Goal: Transaction & Acquisition: Purchase product/service

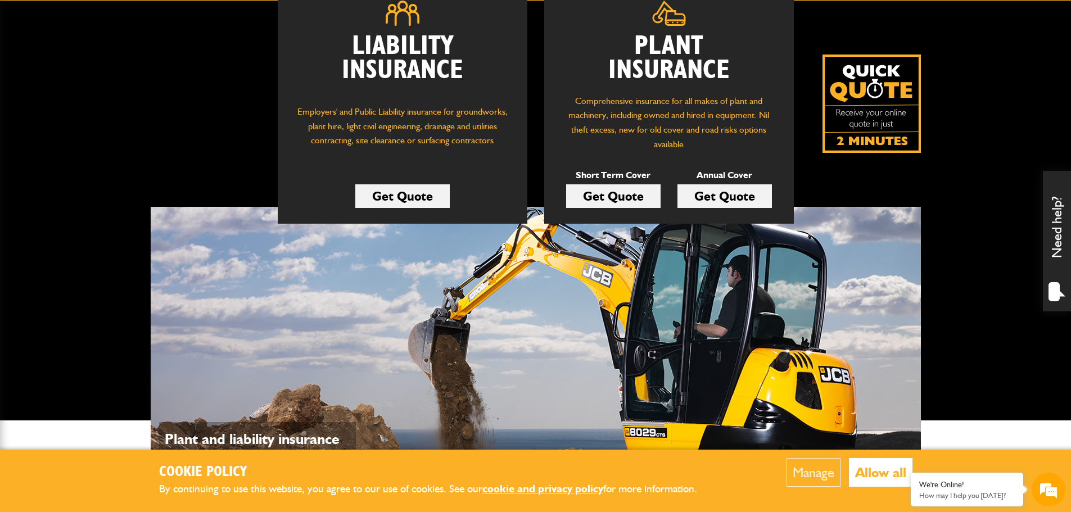
scroll to position [169, 0]
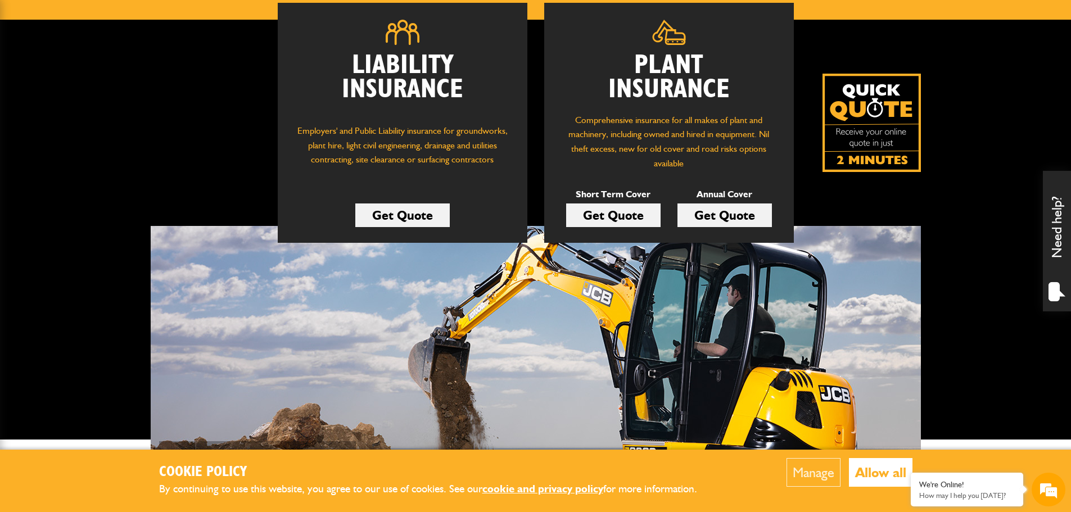
click at [616, 212] on link "Get Quote" at bounding box center [613, 215] width 94 height 24
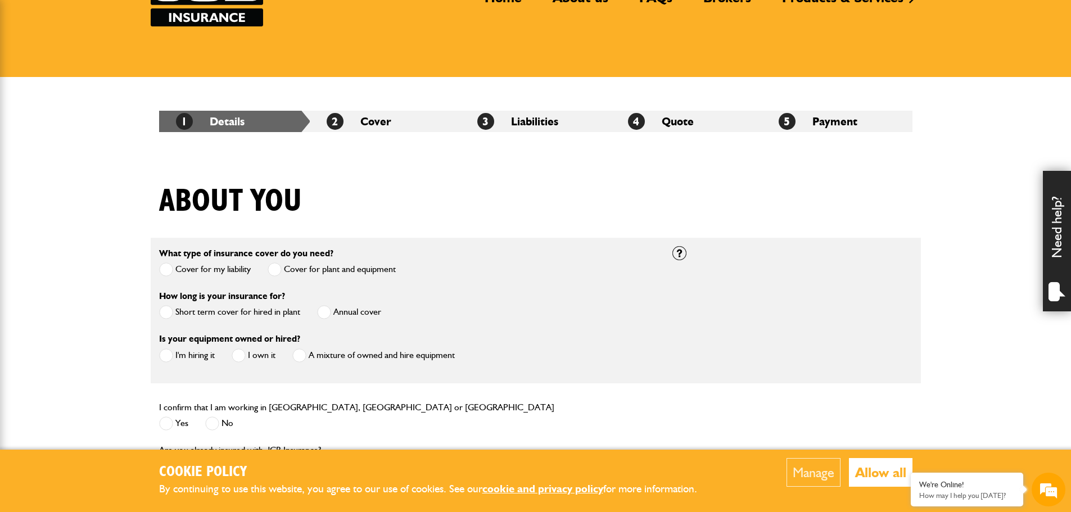
scroll to position [112, 0]
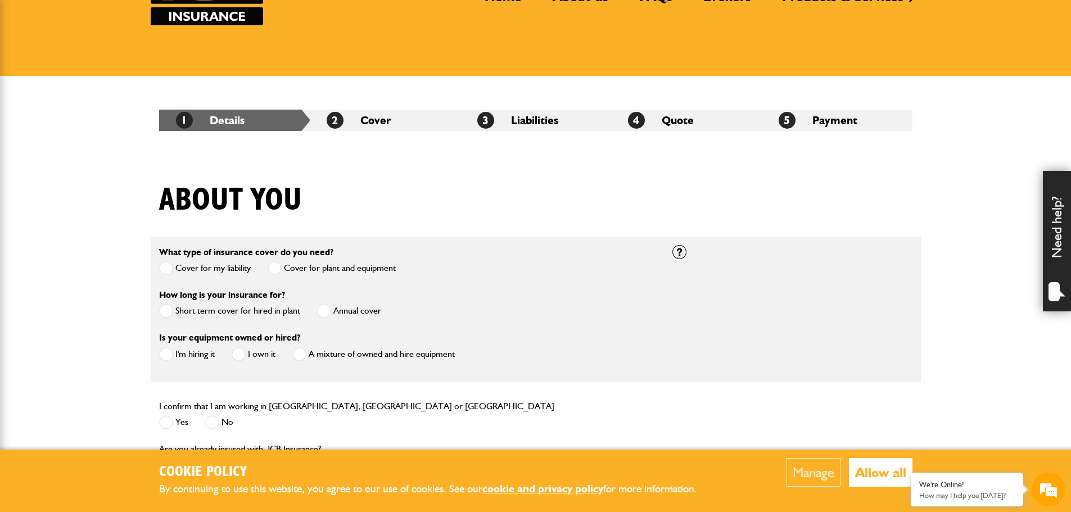
click at [169, 309] on span at bounding box center [166, 311] width 14 height 14
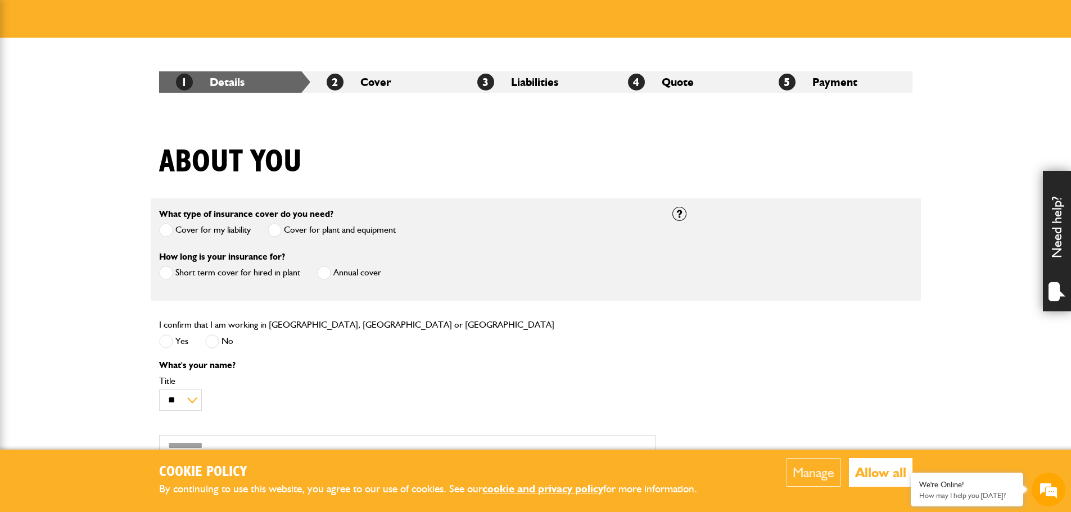
scroll to position [225, 0]
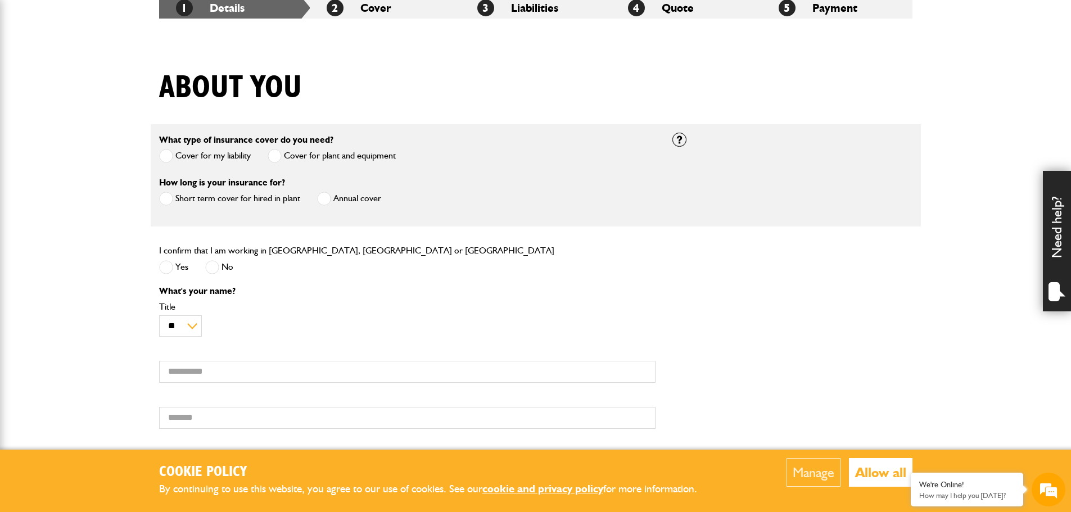
click at [168, 268] on span at bounding box center [166, 267] width 14 height 14
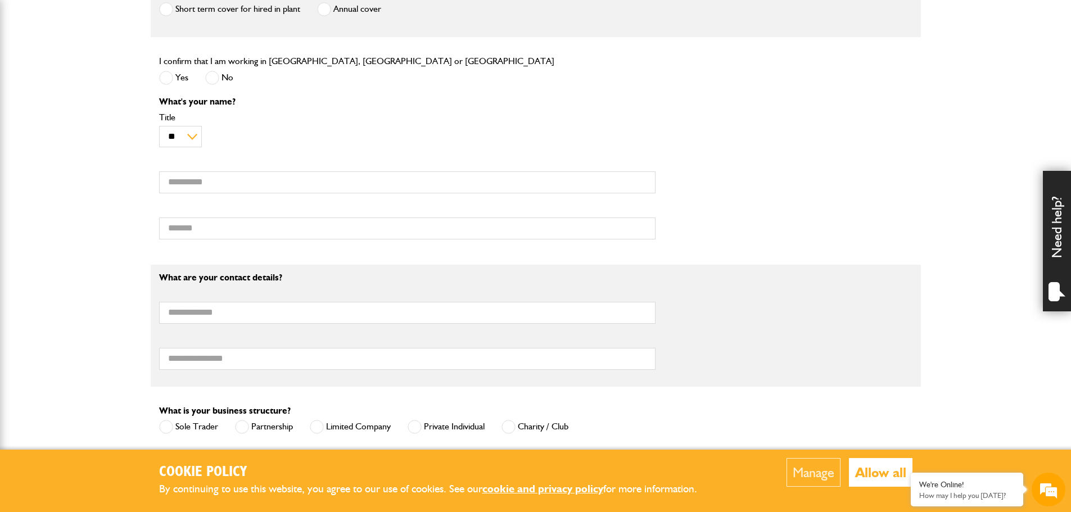
scroll to position [787, 0]
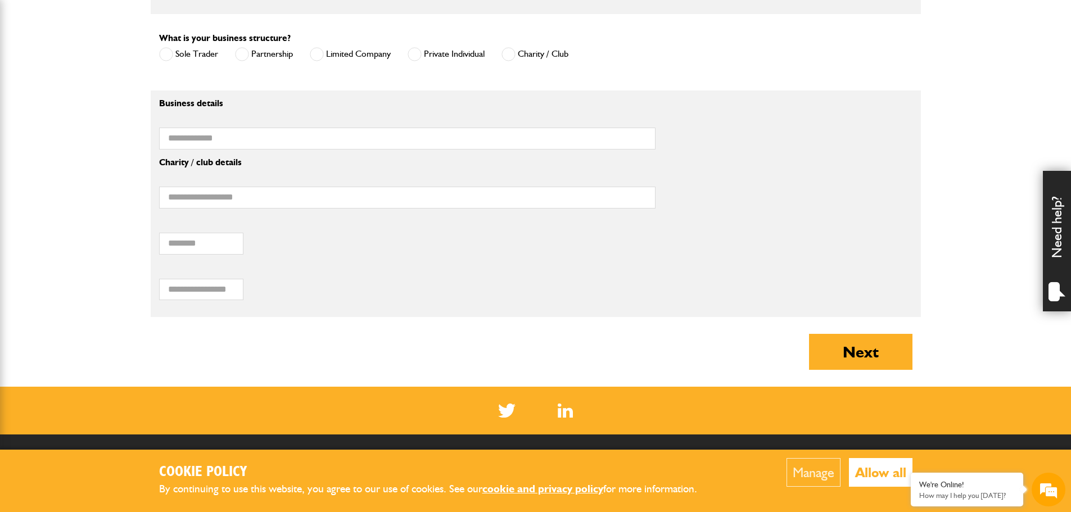
click at [418, 54] on span at bounding box center [415, 54] width 14 height 14
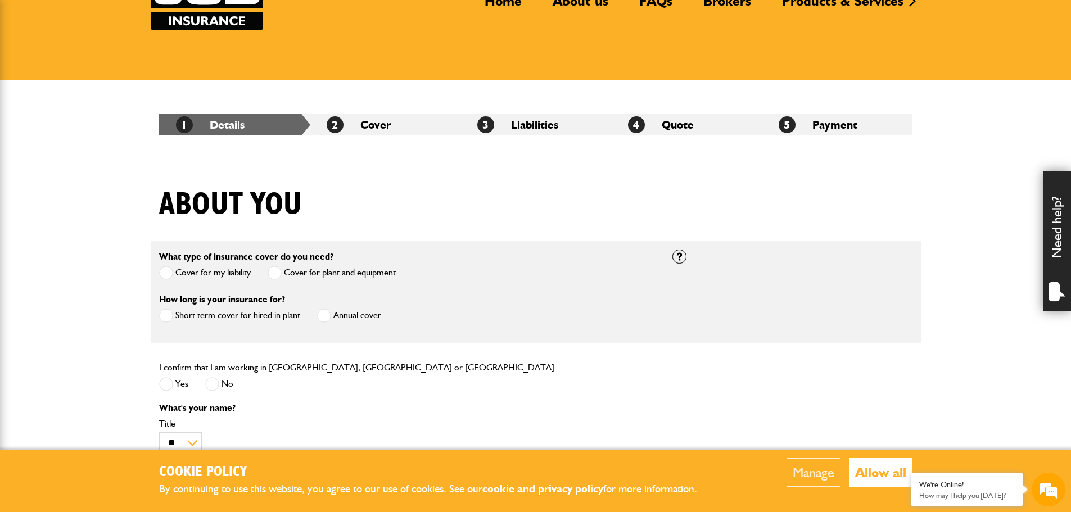
scroll to position [0, 0]
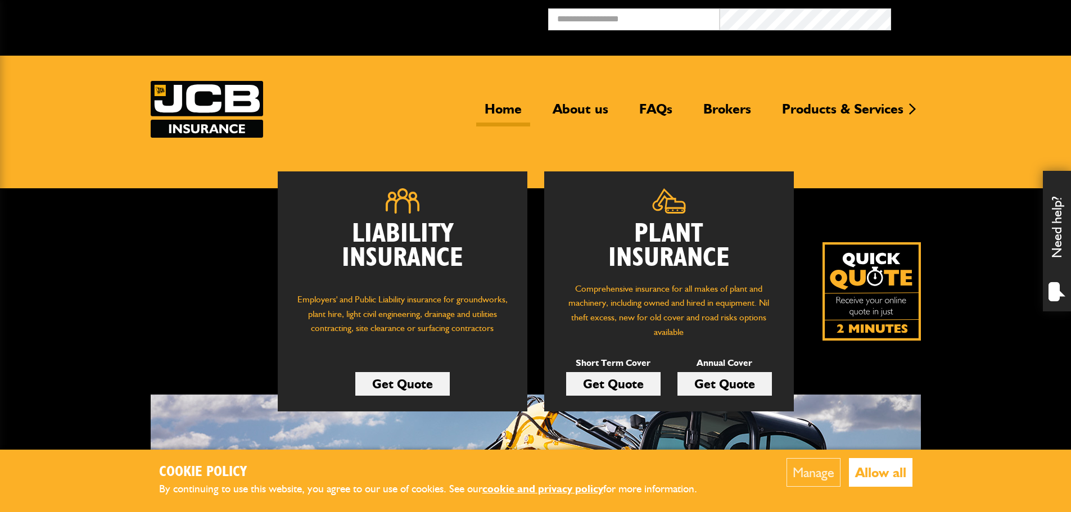
scroll to position [166, 0]
